Goal: Navigation & Orientation: Find specific page/section

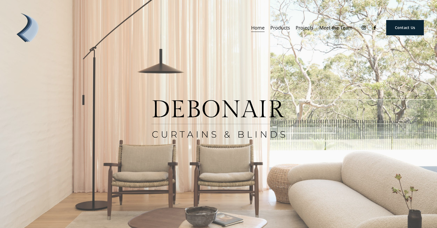
click at [339, 27] on link "Meet the Team" at bounding box center [335, 27] width 33 height 9
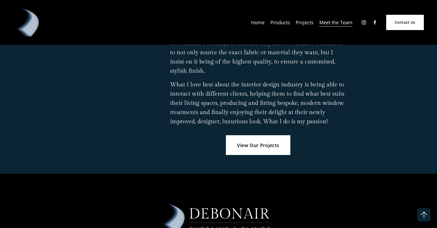
scroll to position [855, 0]
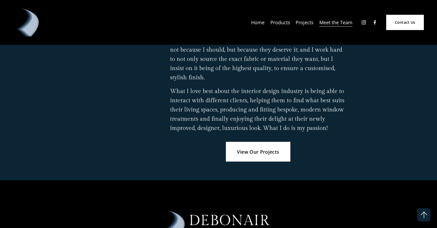
click at [264, 142] on link "View Our Projects" at bounding box center [258, 151] width 64 height 19
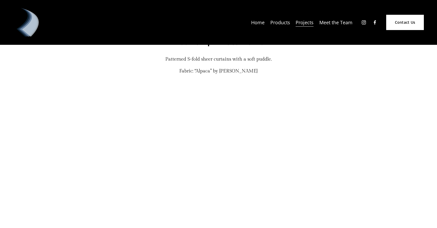
scroll to position [4156, 0]
